Goal: Use online tool/utility: Utilize a website feature to perform a specific function

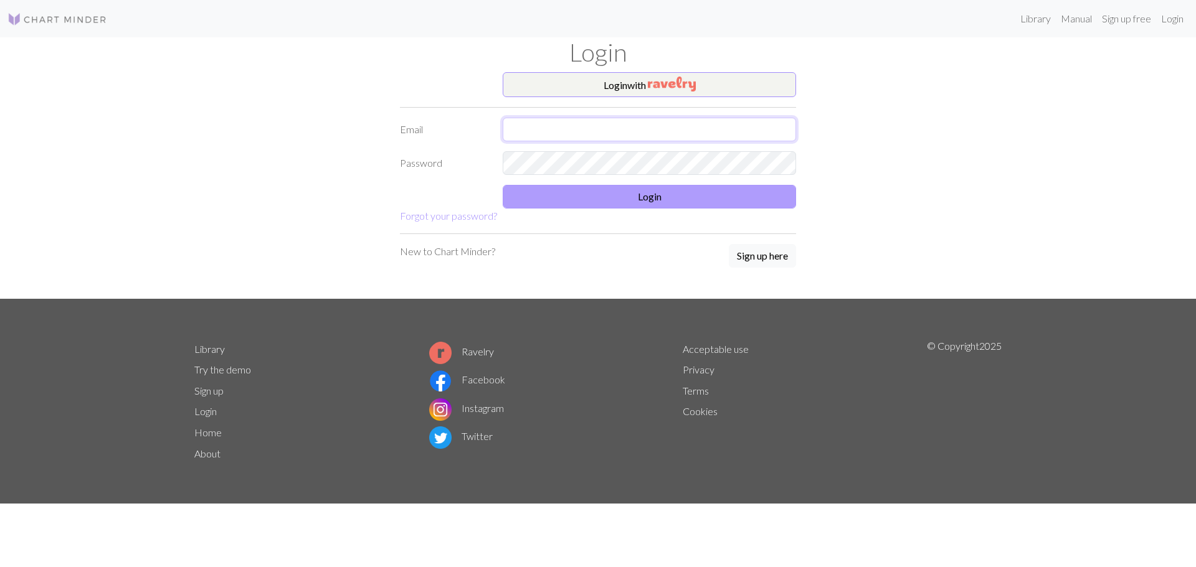
type input "[PERSON_NAME][EMAIL_ADDRESS][DOMAIN_NAME]"
click at [612, 202] on button "Login" at bounding box center [649, 197] width 293 height 24
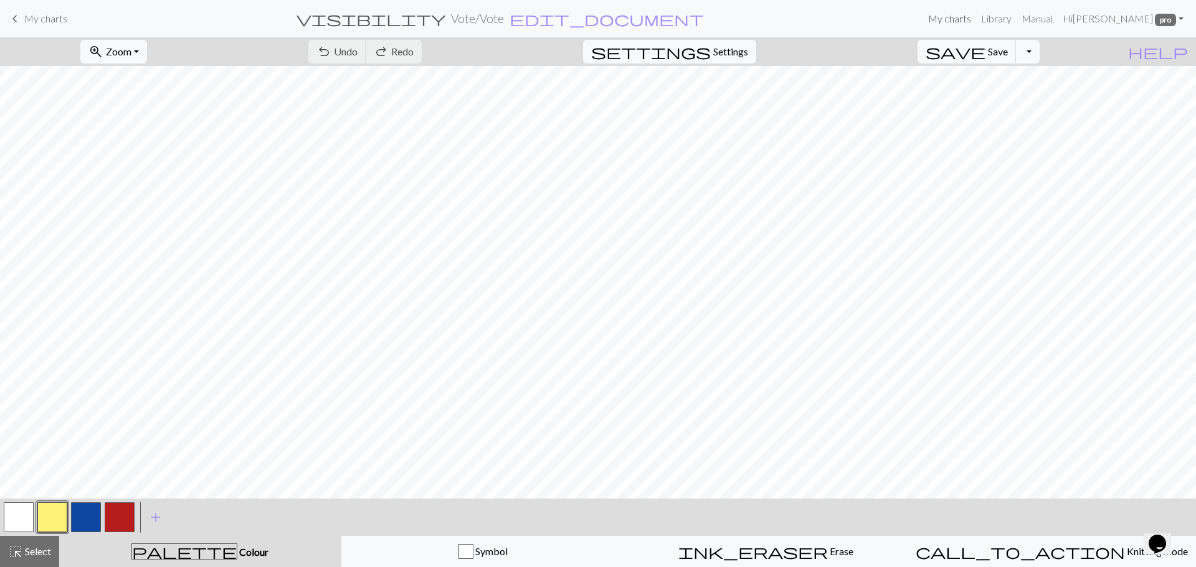
click at [961, 14] on link "My charts" at bounding box center [949, 18] width 53 height 25
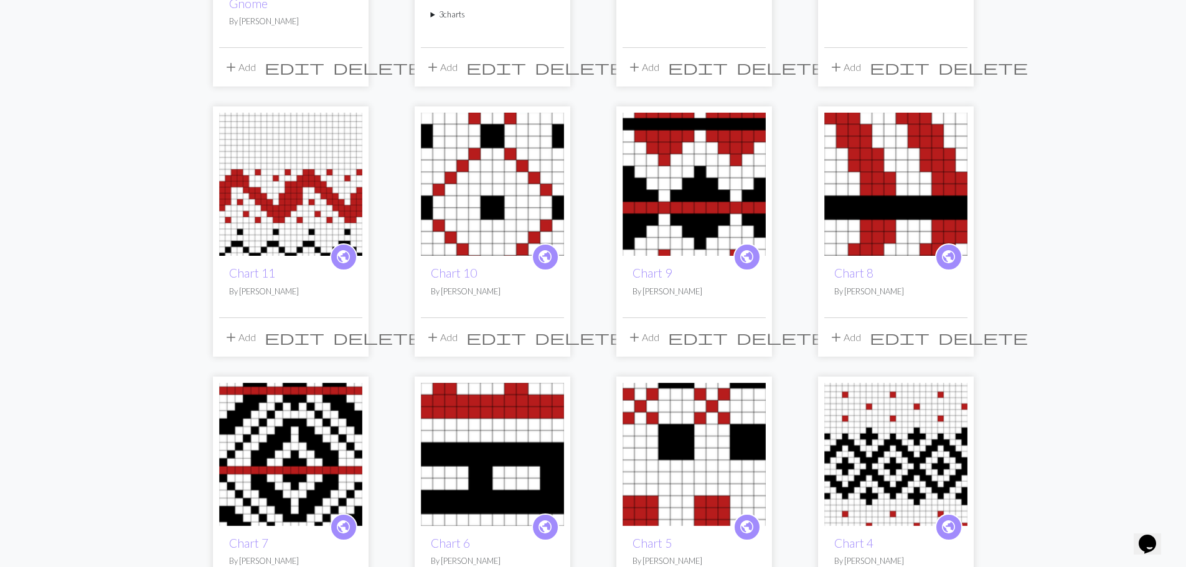
scroll to position [436, 0]
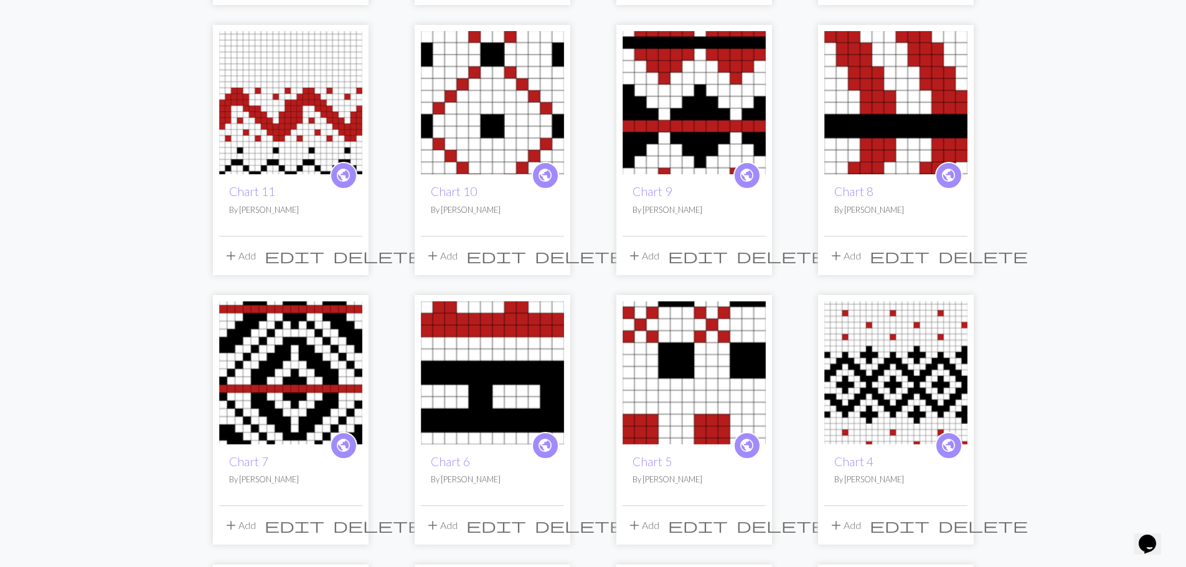
click at [749, 346] on img at bounding box center [694, 372] width 143 height 143
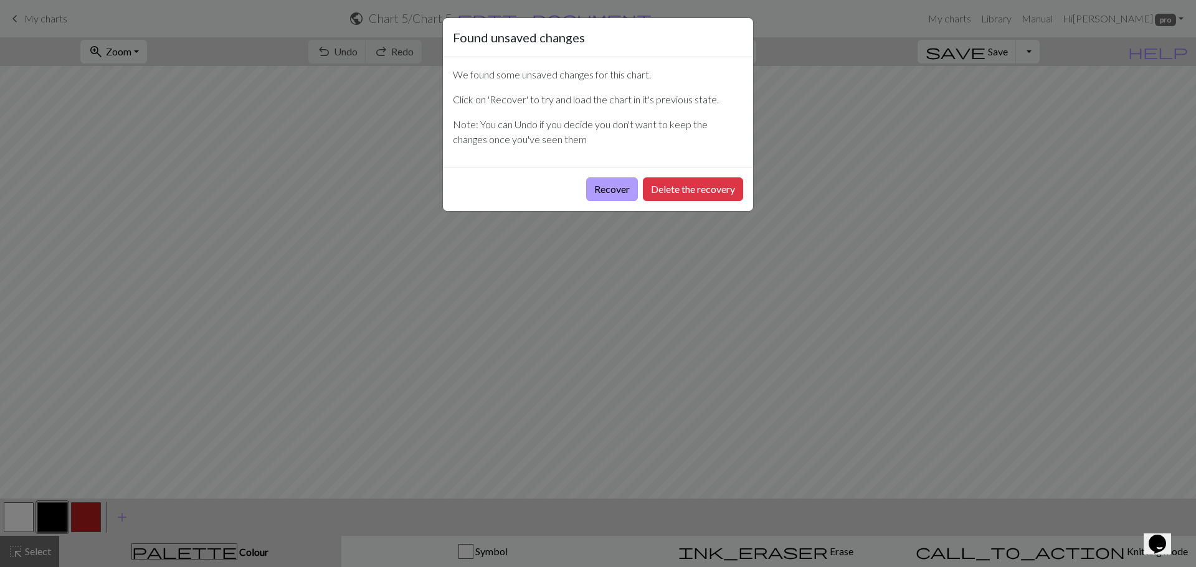
click at [608, 189] on button "Recover" at bounding box center [612, 189] width 52 height 24
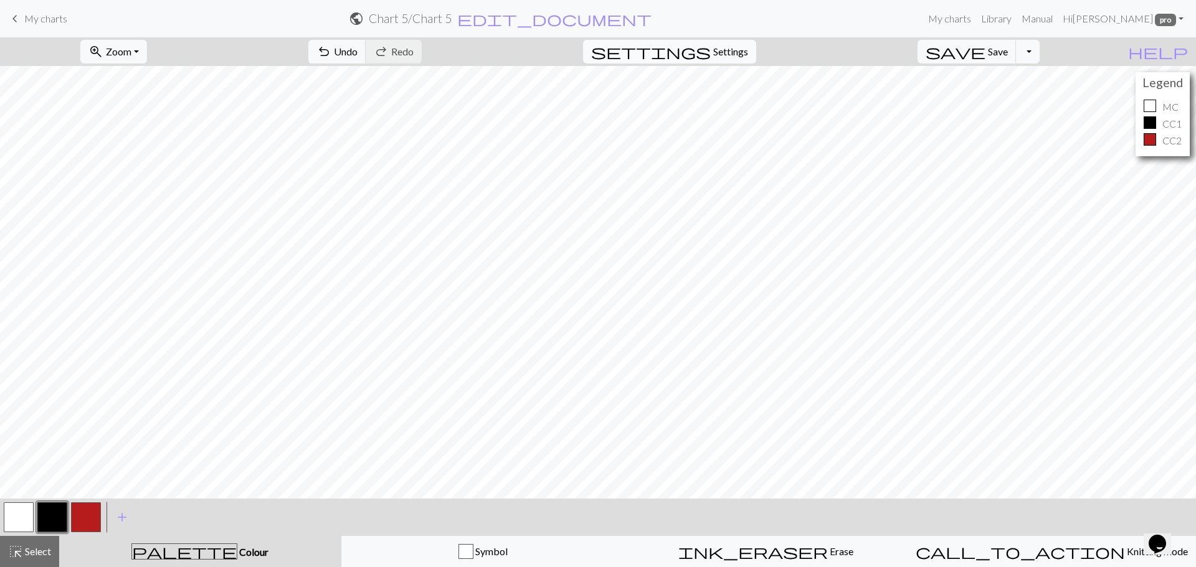
click at [748, 56] on span "Settings" at bounding box center [730, 51] width 35 height 15
select select "aran"
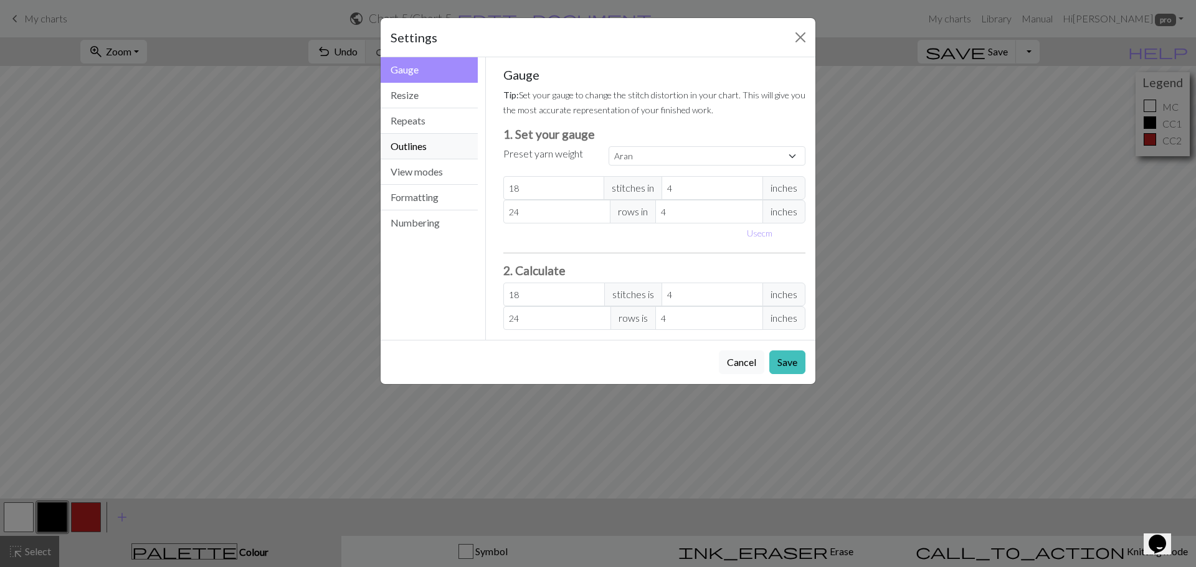
click at [422, 150] on button "Outlines" at bounding box center [428, 147] width 97 height 26
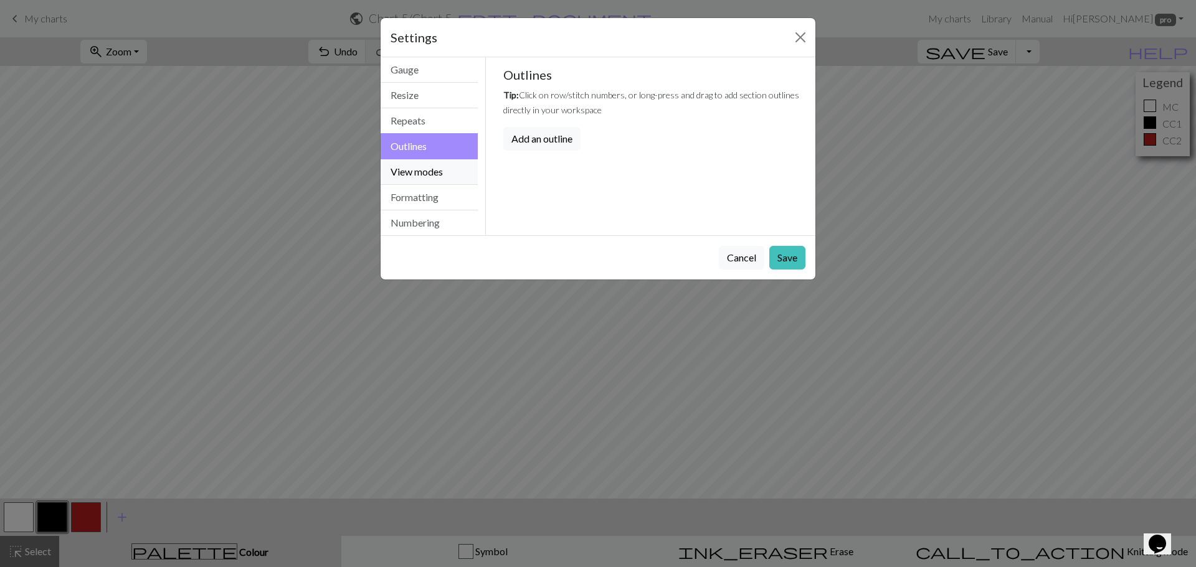
click at [419, 174] on button "View modes" at bounding box center [428, 172] width 97 height 26
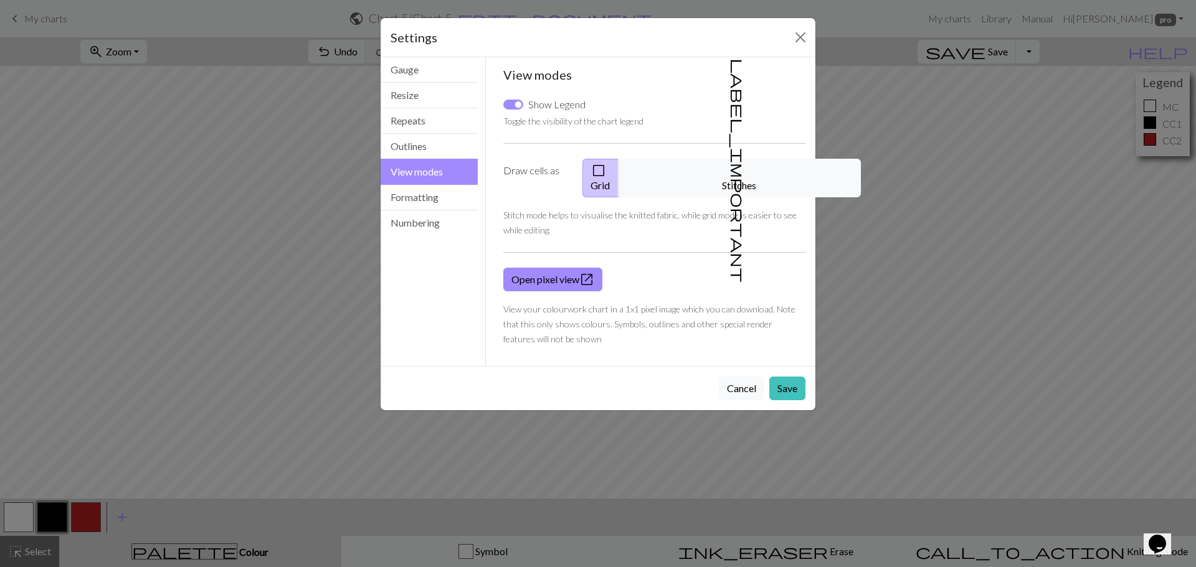
click at [139, 482] on div "Settings View modes Gauge Resize Repeats Outlines View modes Formatting Numberi…" at bounding box center [598, 283] width 1196 height 567
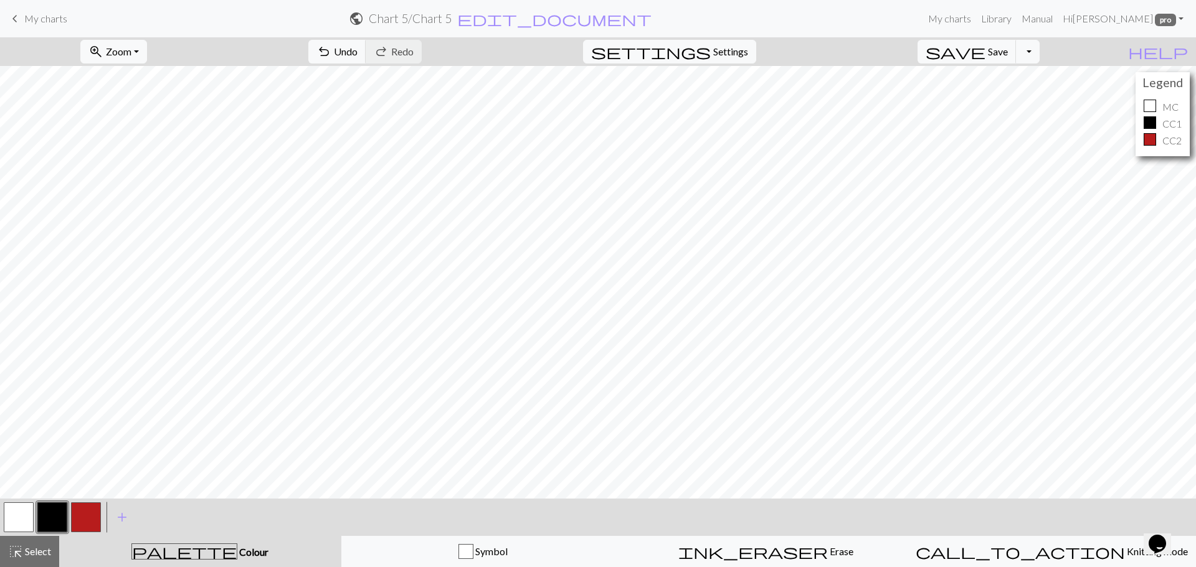
click at [59, 518] on button "button" at bounding box center [52, 518] width 30 height 30
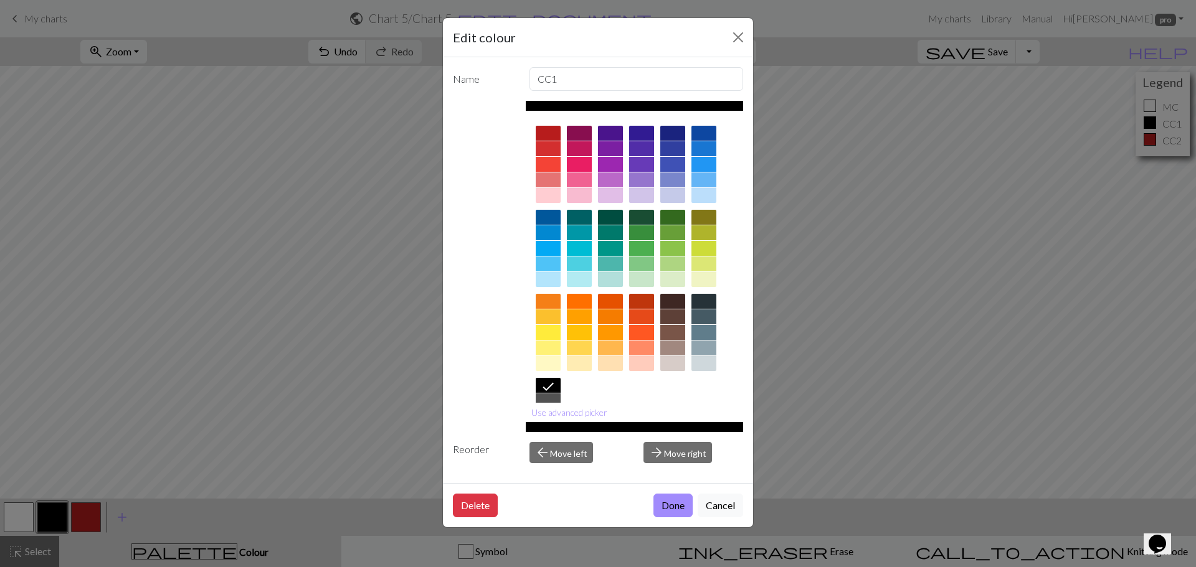
click at [549, 395] on div at bounding box center [548, 401] width 25 height 15
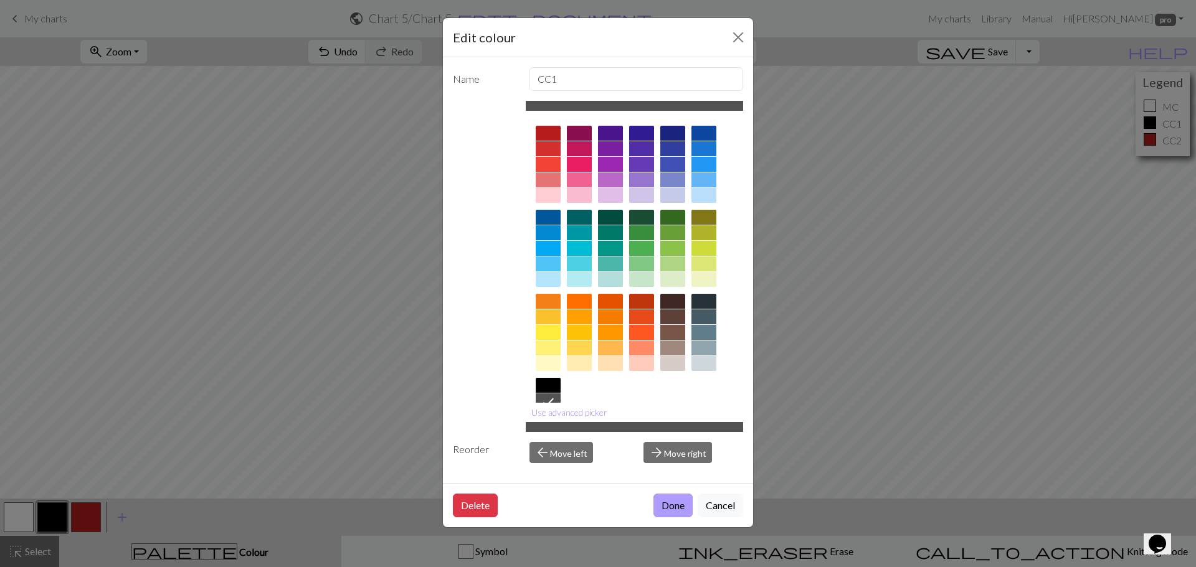
click at [660, 504] on button "Done" at bounding box center [672, 506] width 39 height 24
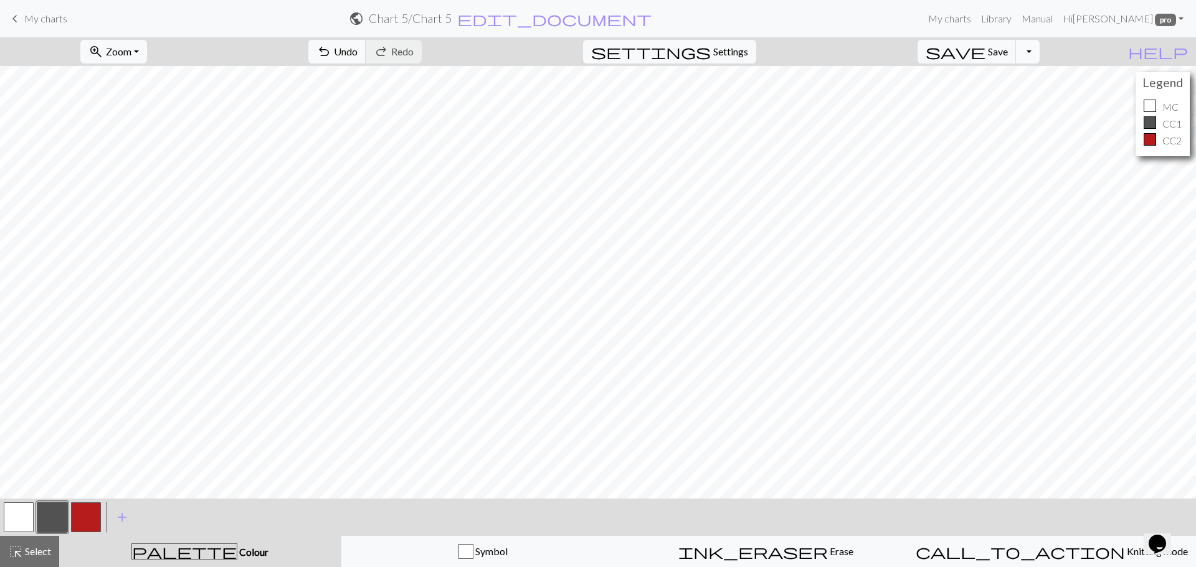
click at [1039, 53] on button "Toggle Dropdown" at bounding box center [1028, 52] width 24 height 24
click at [1014, 97] on button "save_alt Download" at bounding box center [935, 99] width 205 height 20
click at [576, 45] on button "Download" at bounding box center [567, 41] width 60 height 24
click at [972, 18] on link "My charts" at bounding box center [949, 18] width 53 height 25
click at [985, 56] on span "save" at bounding box center [955, 51] width 60 height 17
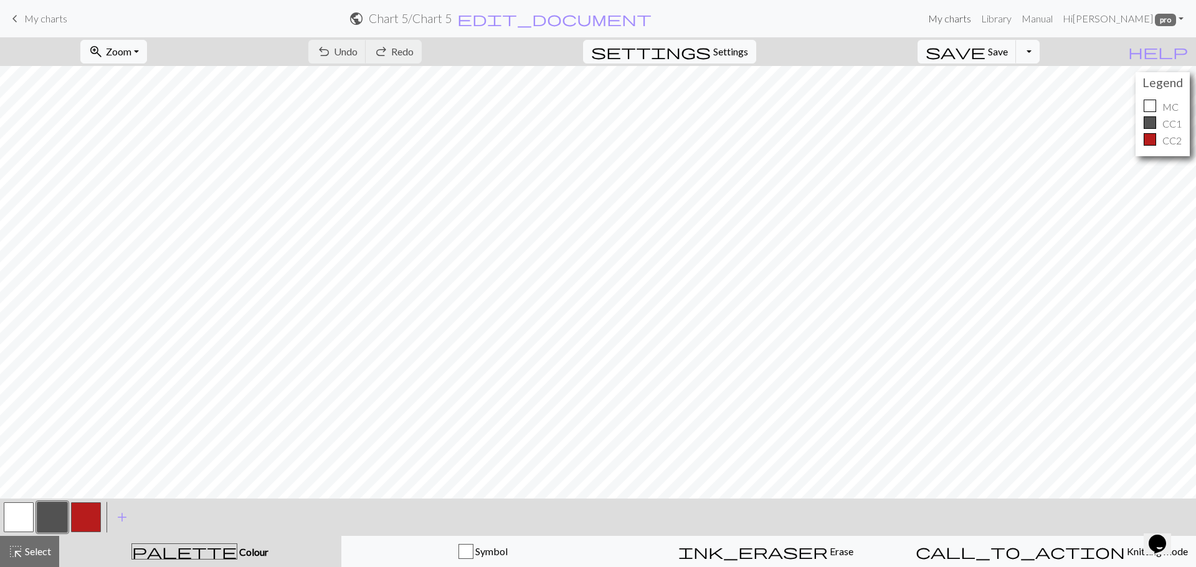
click at [958, 14] on link "My charts" at bounding box center [949, 18] width 53 height 25
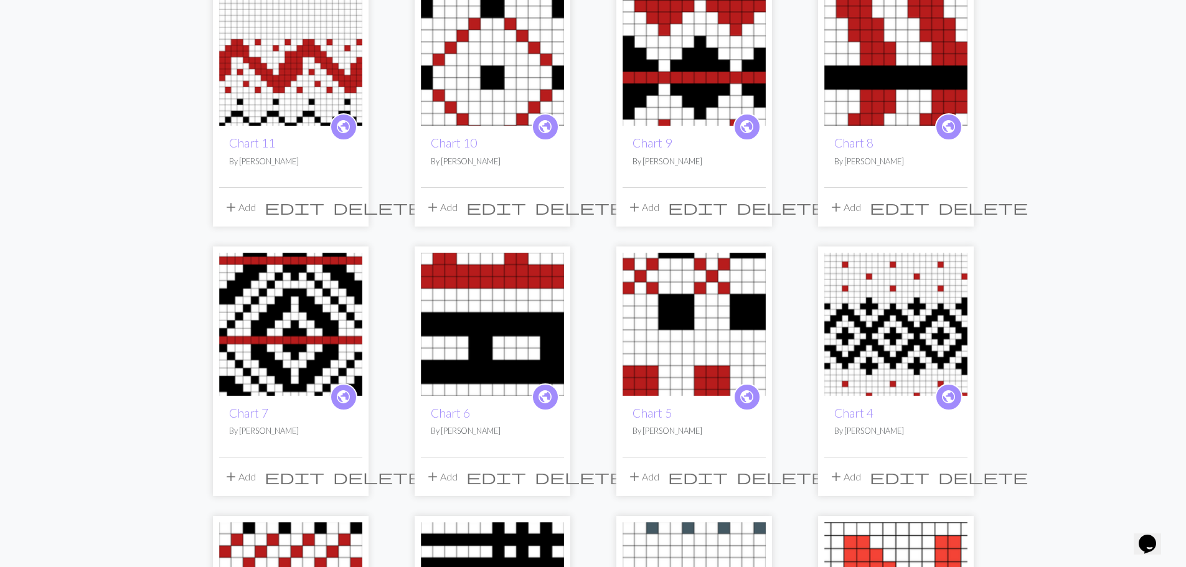
scroll to position [498, 0]
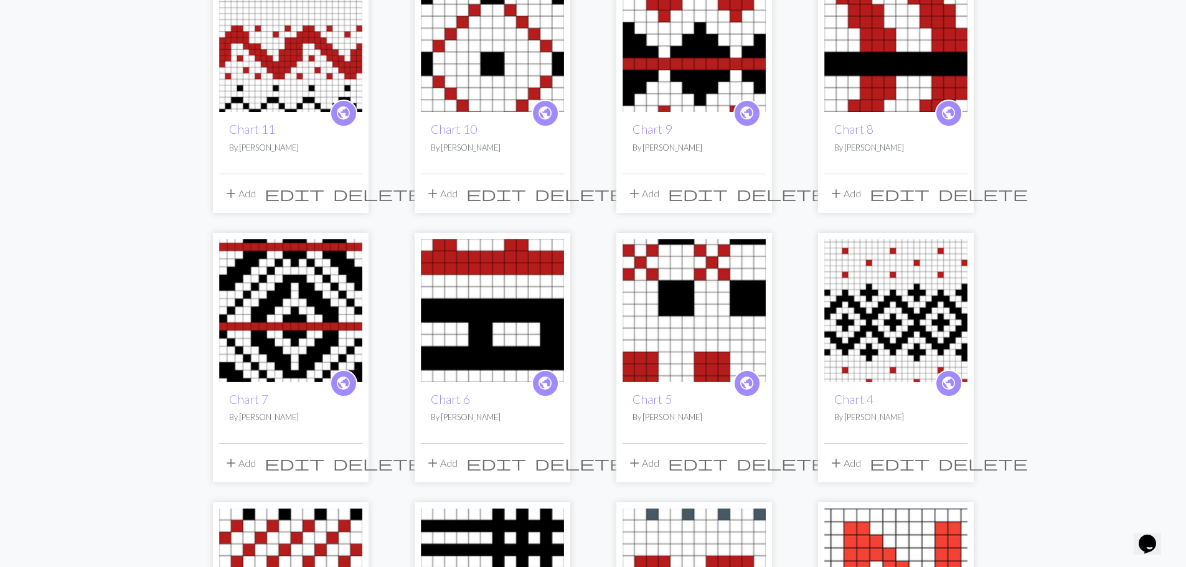
click at [494, 293] on img at bounding box center [492, 310] width 143 height 143
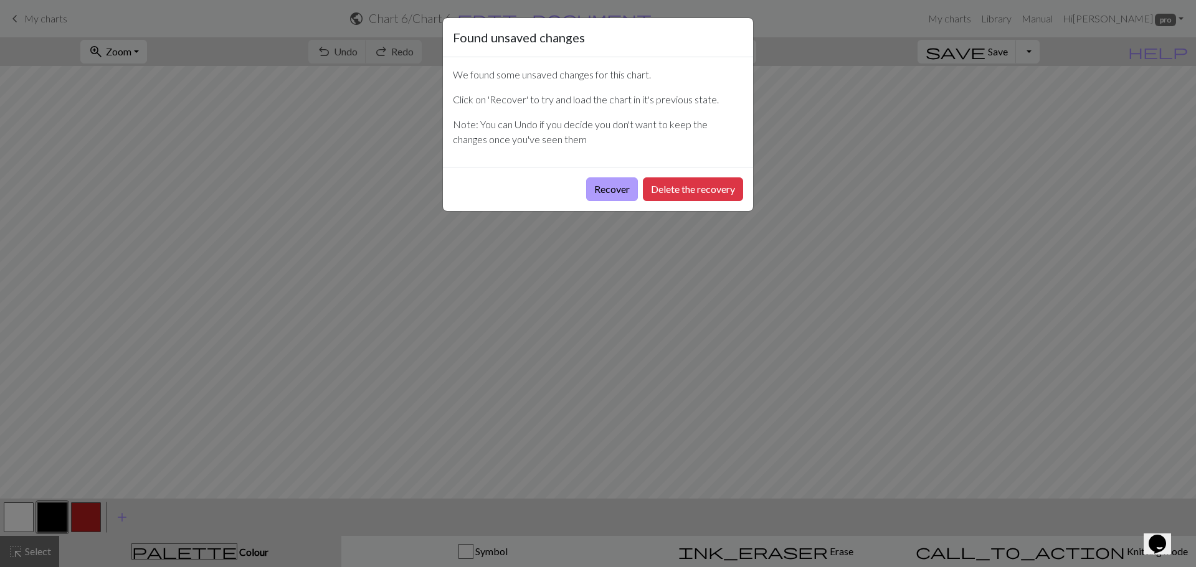
click at [618, 192] on button "Recover" at bounding box center [612, 189] width 52 height 24
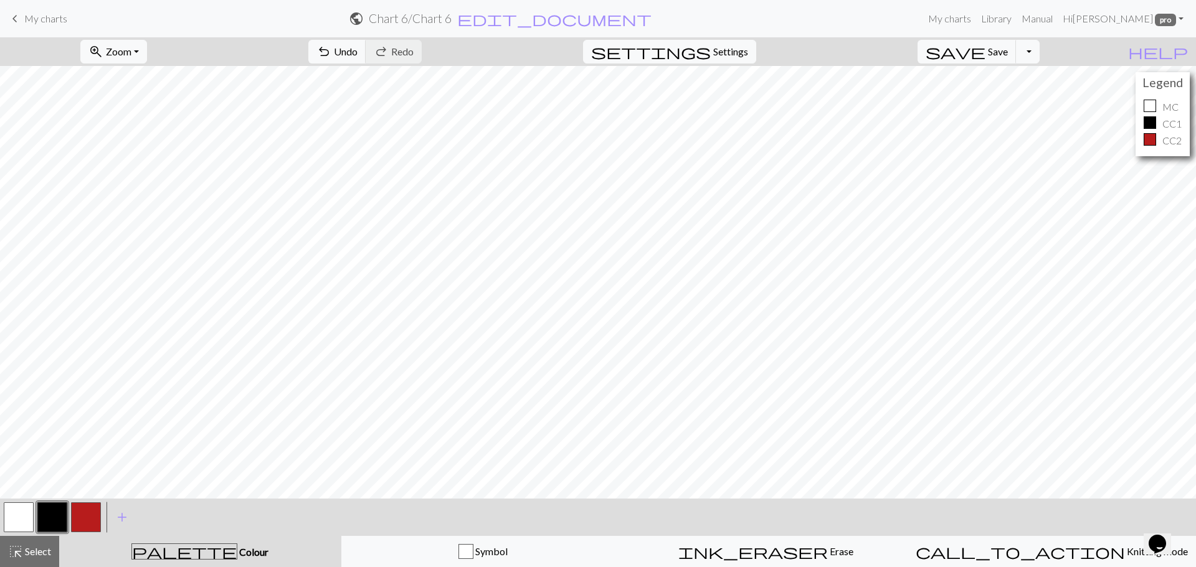
click at [50, 523] on button "button" at bounding box center [52, 518] width 30 height 30
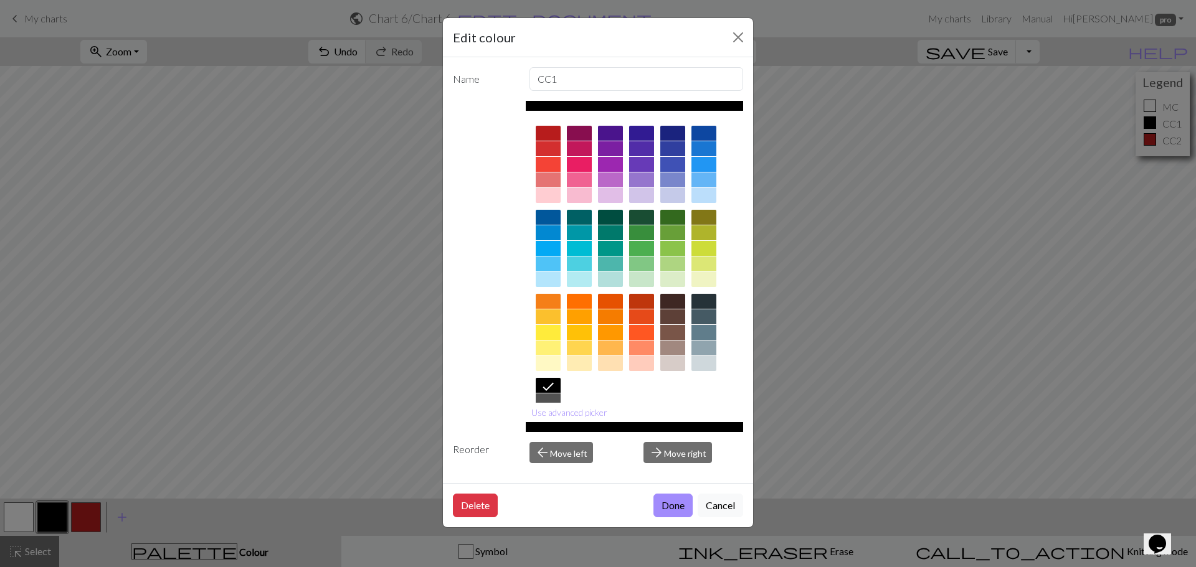
click at [542, 399] on div at bounding box center [548, 401] width 25 height 15
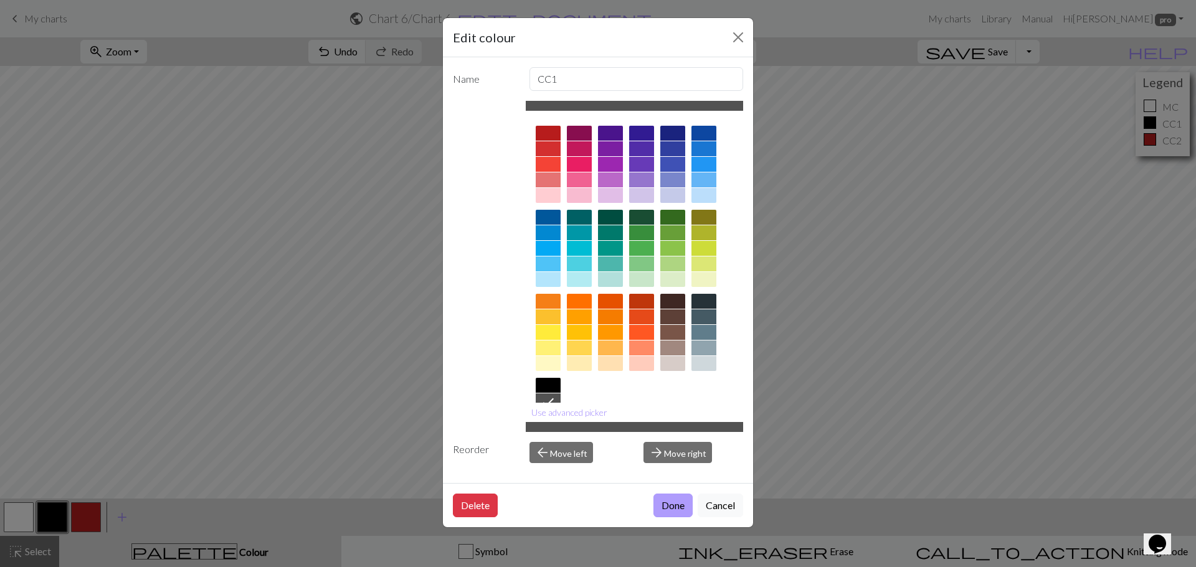
click at [674, 501] on button "Done" at bounding box center [672, 506] width 39 height 24
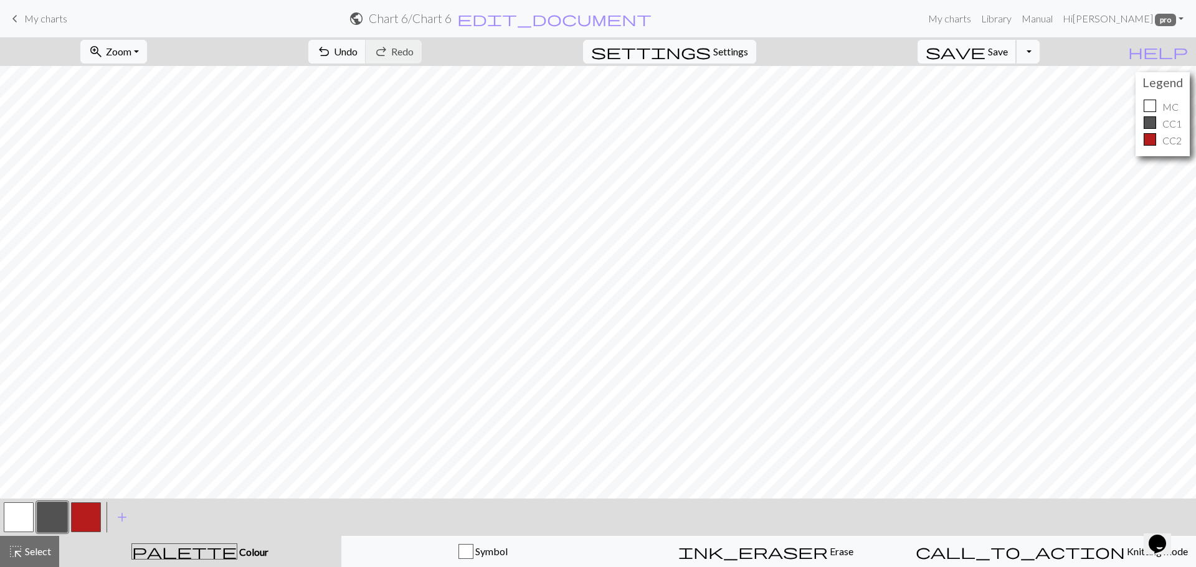
drag, startPoint x: 676, startPoint y: 493, endPoint x: 1016, endPoint y: 54, distance: 555.2
click at [1008, 54] on span "Save" at bounding box center [998, 51] width 20 height 12
click at [748, 52] on span "Settings" at bounding box center [730, 51] width 35 height 15
select select "aran"
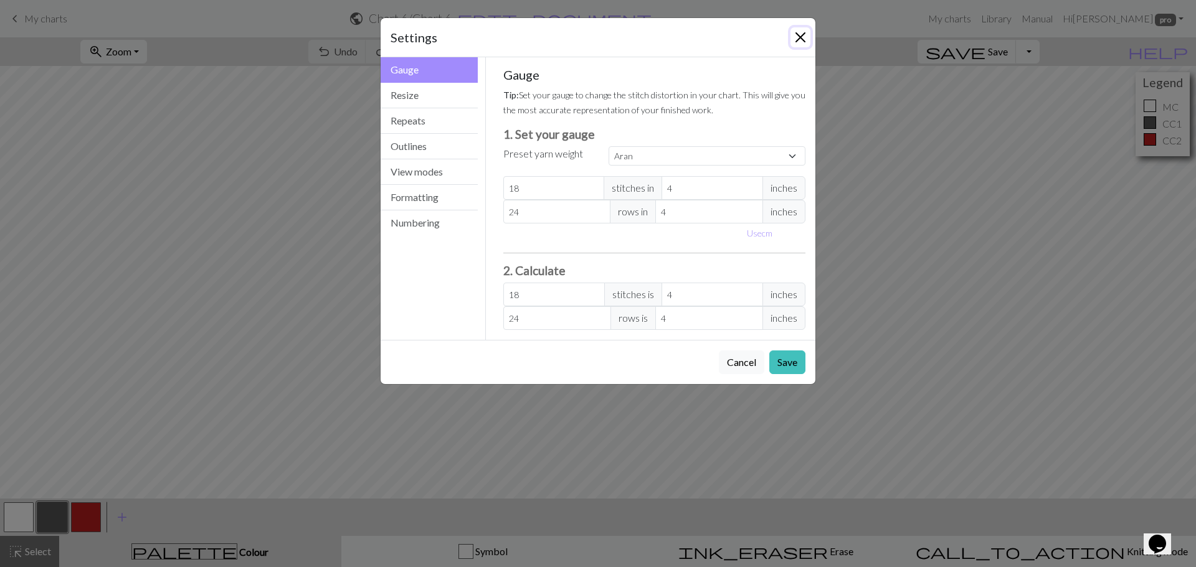
click at [800, 29] on button "Close" at bounding box center [800, 37] width 20 height 20
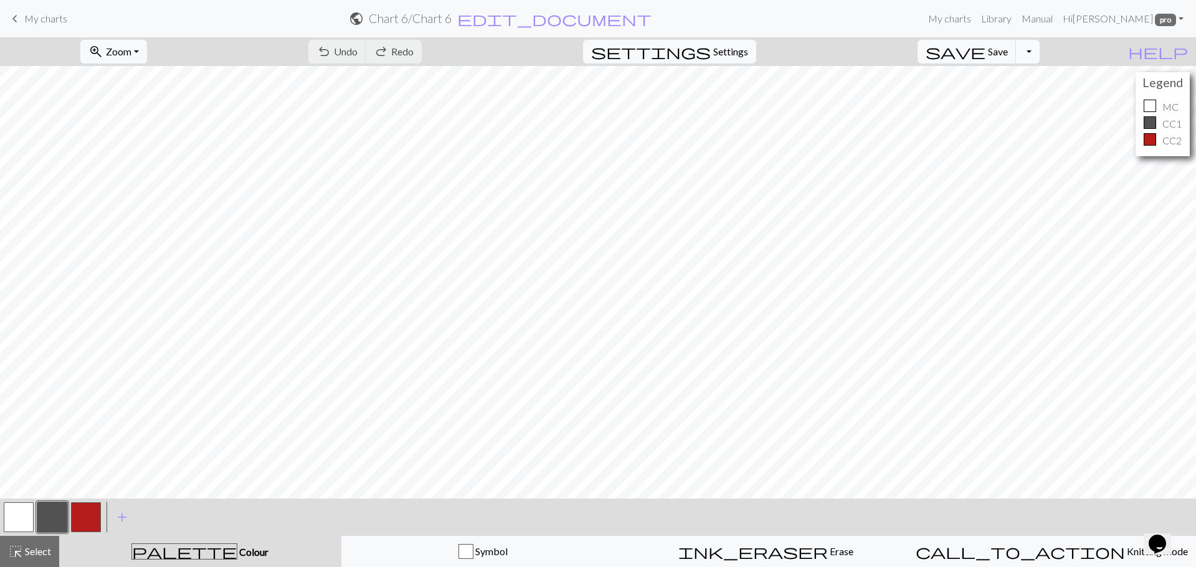
click at [1039, 47] on button "Toggle Dropdown" at bounding box center [1028, 52] width 24 height 24
click at [1013, 104] on button "save_alt Download" at bounding box center [935, 99] width 205 height 20
click at [575, 42] on button "Download" at bounding box center [567, 41] width 60 height 24
